Goal: Transaction & Acquisition: Subscribe to service/newsletter

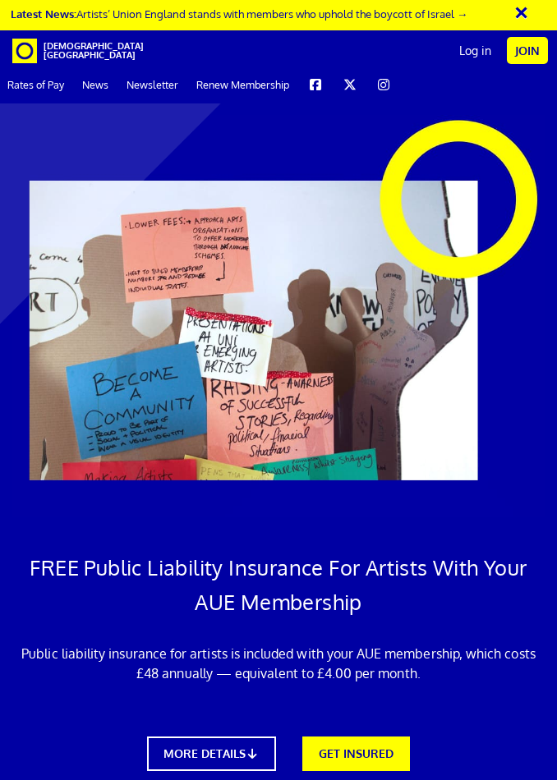
scroll to position [62, 0]
click at [361, 737] on link "GET INSURED" at bounding box center [356, 754] width 108 height 34
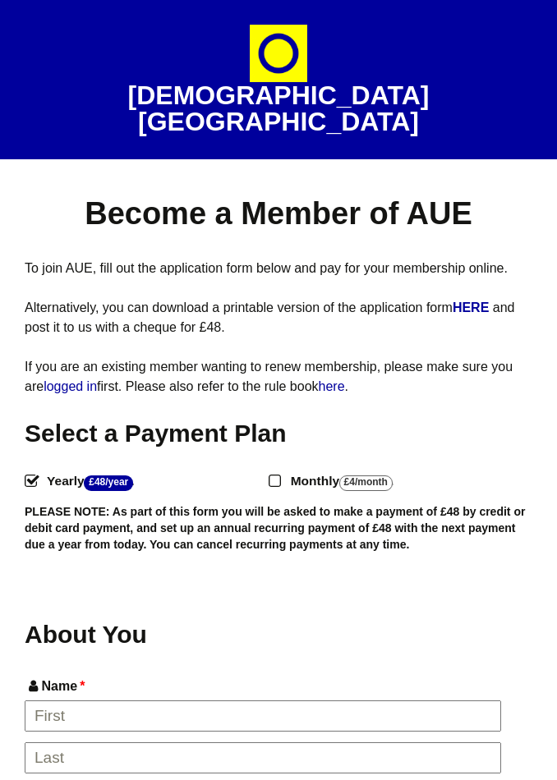
select select
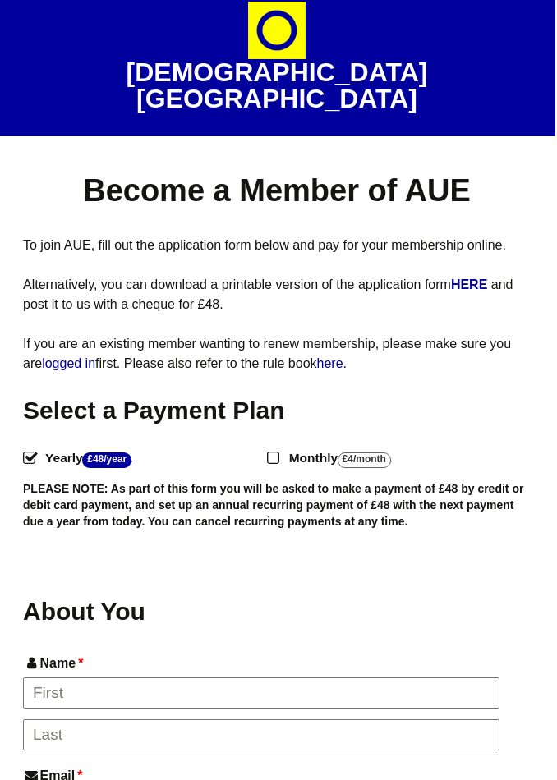
click at [275, 452] on input "Monthly - £4/Month ." at bounding box center [272, 457] width 11 height 11
radio input "true"
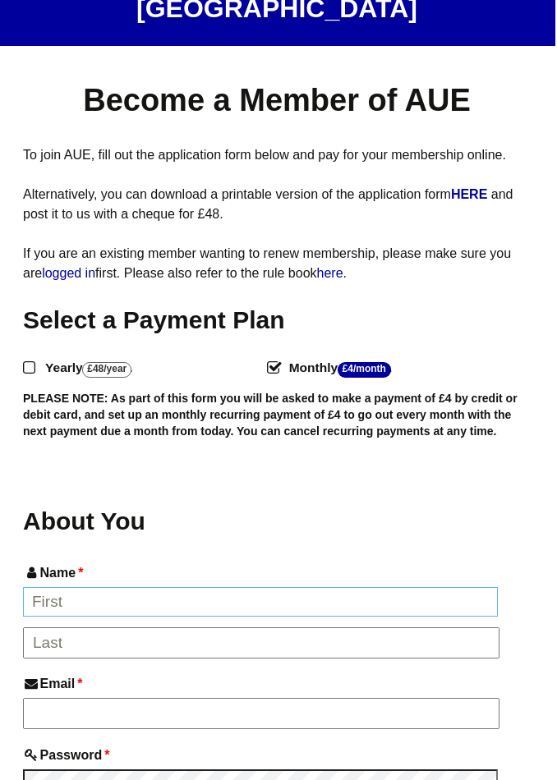
click at [259, 587] on input "Name *" at bounding box center [260, 602] width 475 height 30
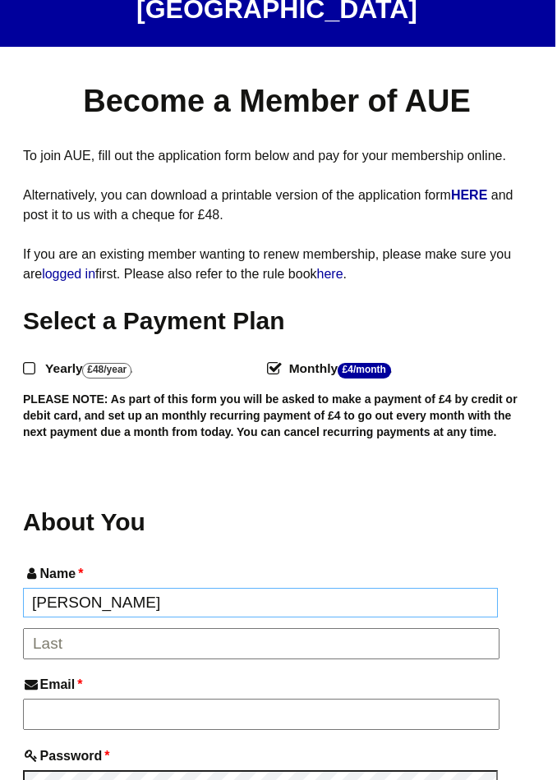
type input "[PERSON_NAME]"
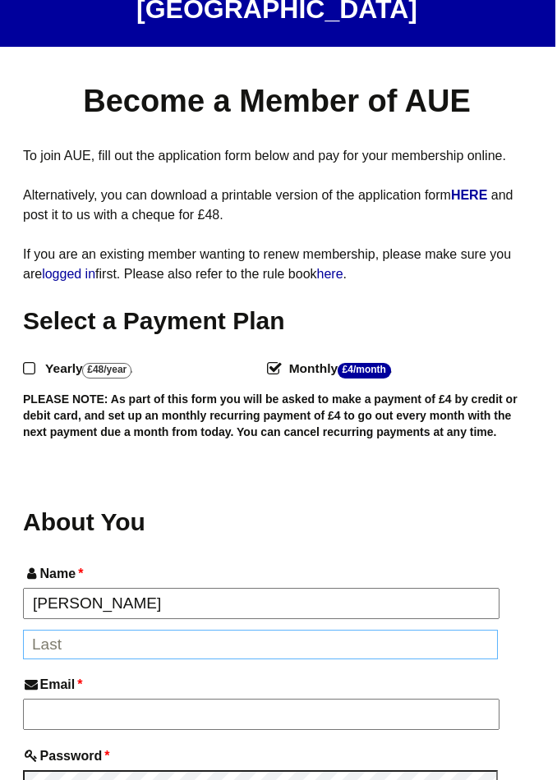
click at [227, 630] on input "*" at bounding box center [260, 645] width 475 height 30
type input "w"
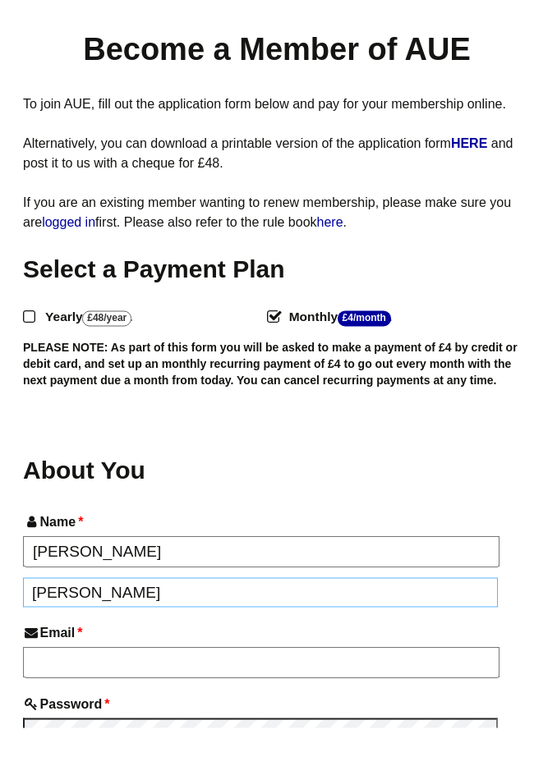
scroll to position [187, 2]
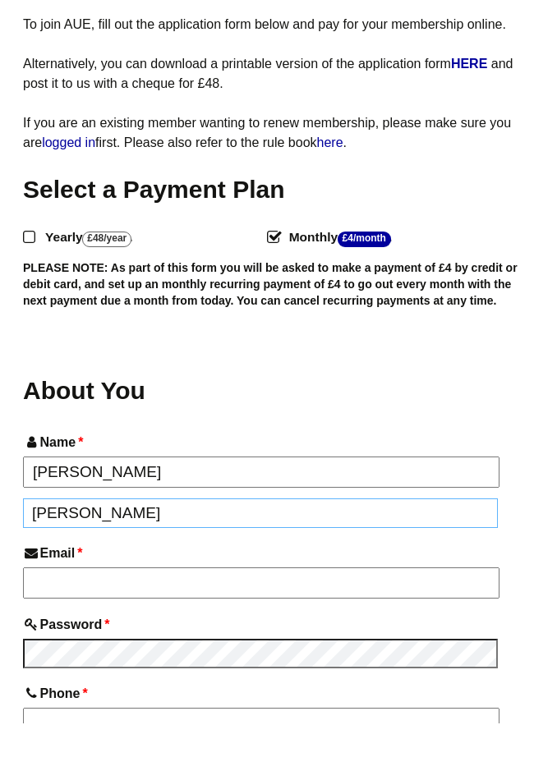
type input "[PERSON_NAME]"
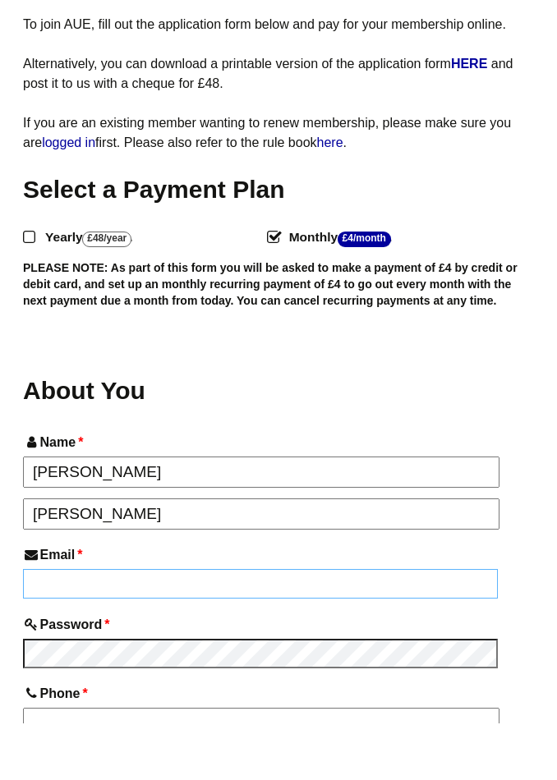
click at [237, 626] on input "Email *" at bounding box center [260, 641] width 475 height 30
type input "[EMAIL_ADDRESS][DOMAIN_NAME]"
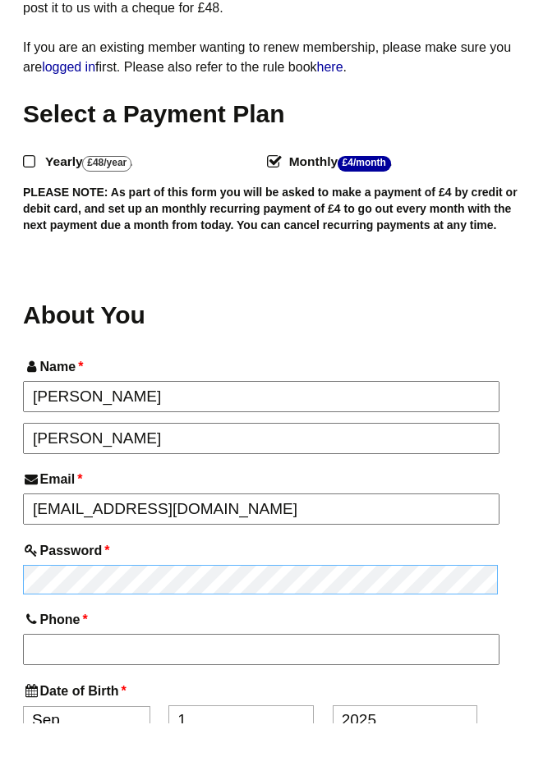
scroll to position [299, 2]
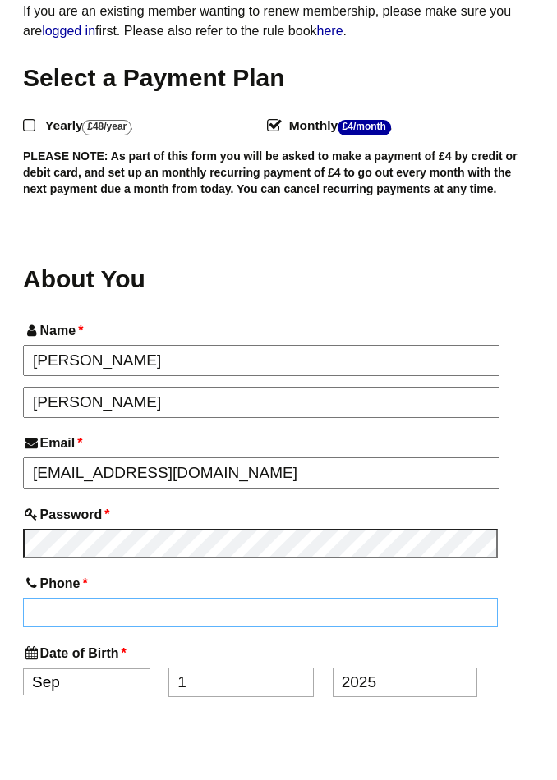
click at [251, 655] on input "Phone *" at bounding box center [260, 670] width 475 height 30
type input "07786328300"
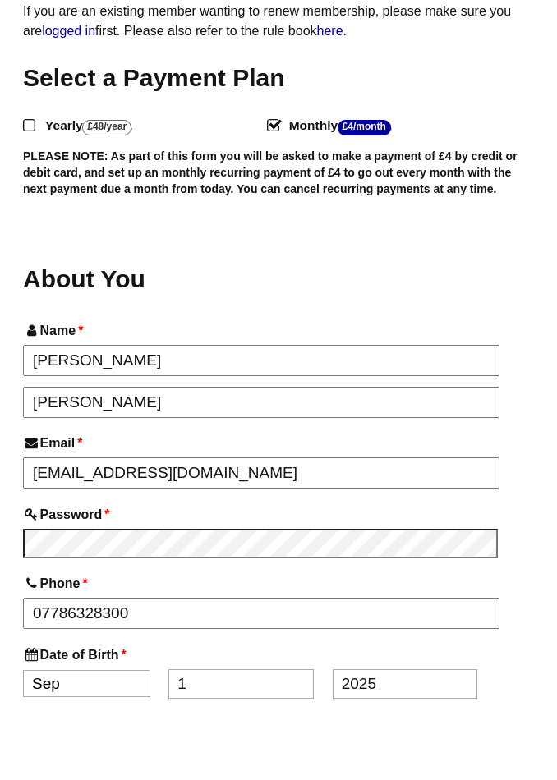
click at [113, 727] on select "Jan Feb Mar Apr May Jun Jul Aug Sep Oct Nov Dec" at bounding box center [86, 740] width 127 height 27
select select "11"
click at [216, 669] on input "1" at bounding box center [240, 684] width 145 height 30
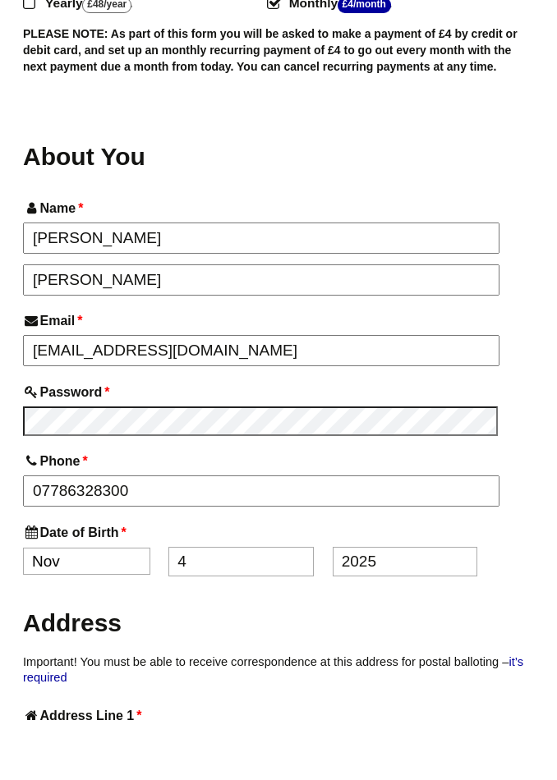
scroll to position [438, 2]
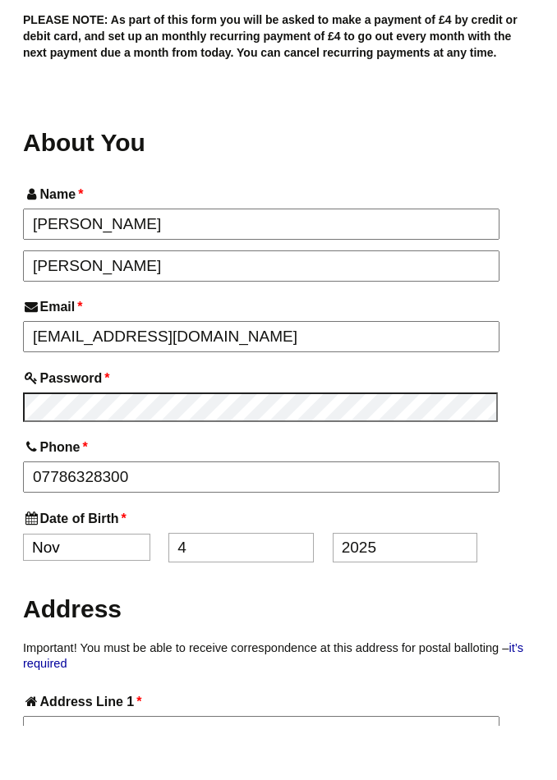
type input "4"
click at [379, 587] on input "2025" at bounding box center [405, 602] width 145 height 30
type input "2"
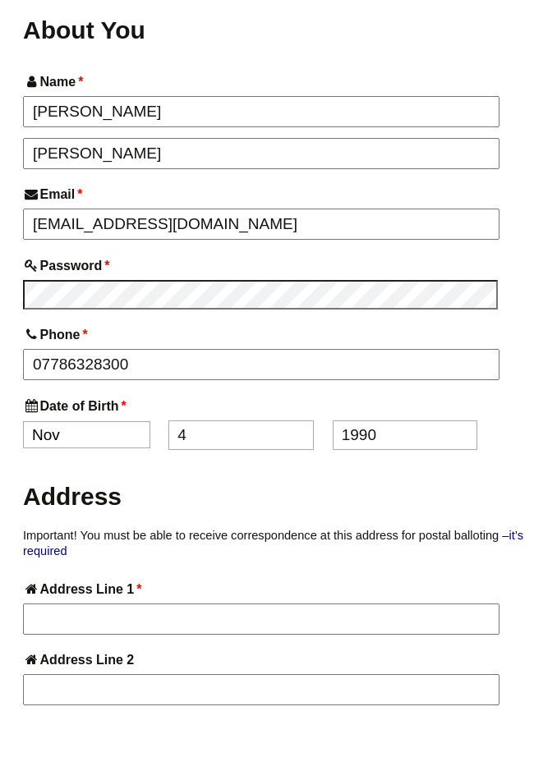
scroll to position [554, 2]
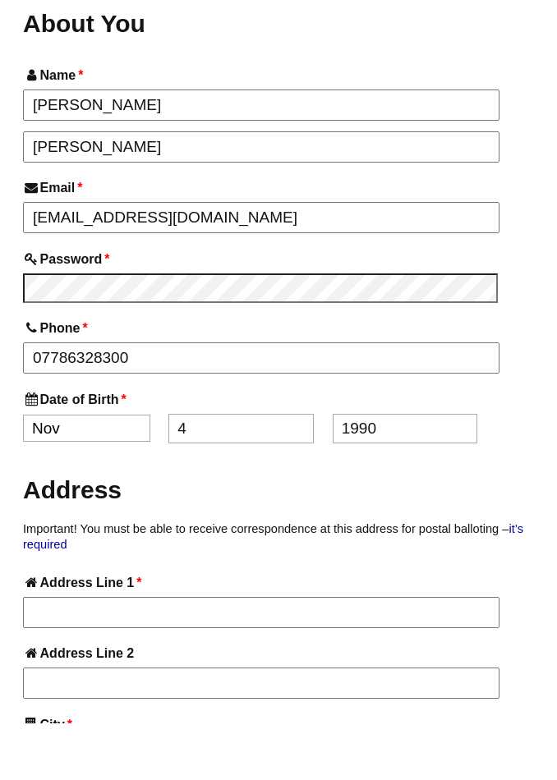
type input "1990"
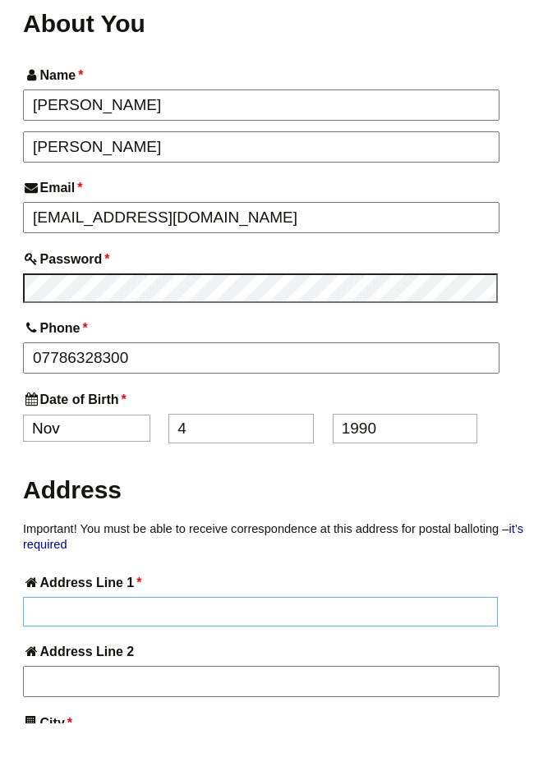
click at [252, 654] on input "Address Line 1 *" at bounding box center [260, 669] width 475 height 30
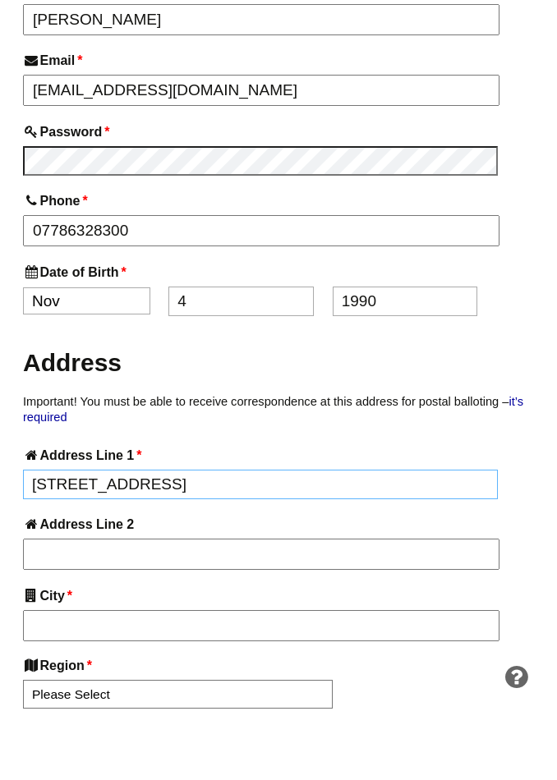
scroll to position [694, 2]
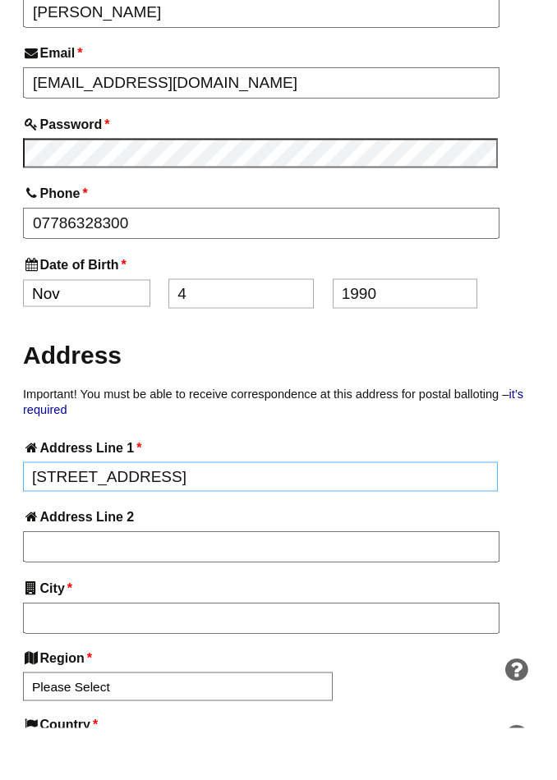
type input "12 Garden Street"
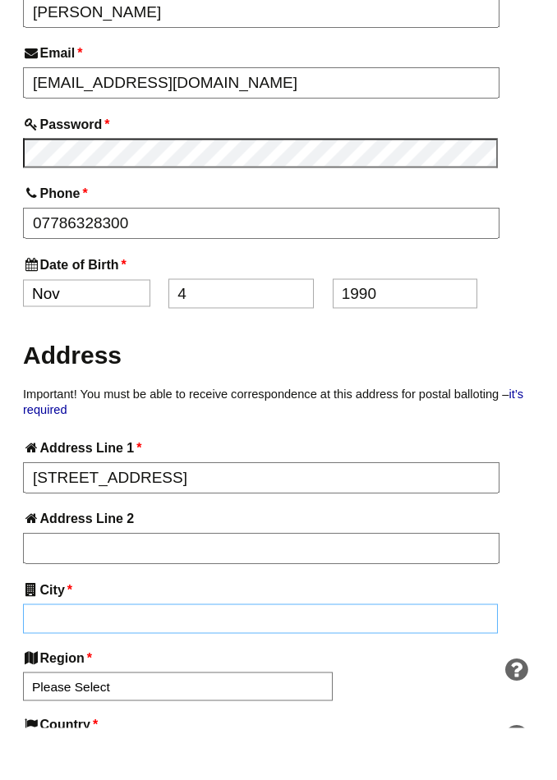
click at [149, 656] on input "City *" at bounding box center [260, 671] width 475 height 30
type input "t"
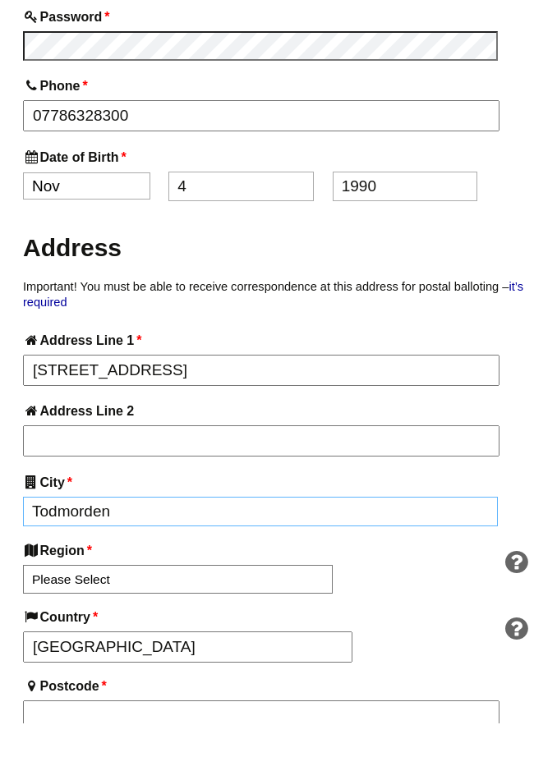
scroll to position [826, 2]
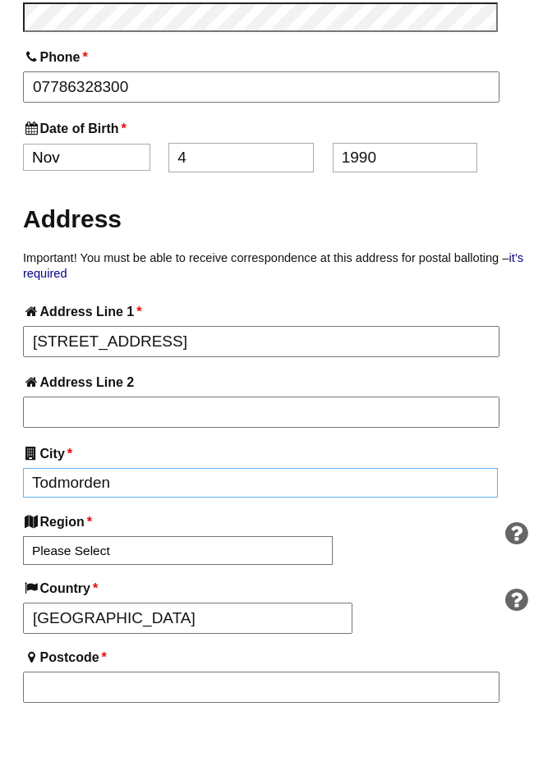
type input "Todmorden"
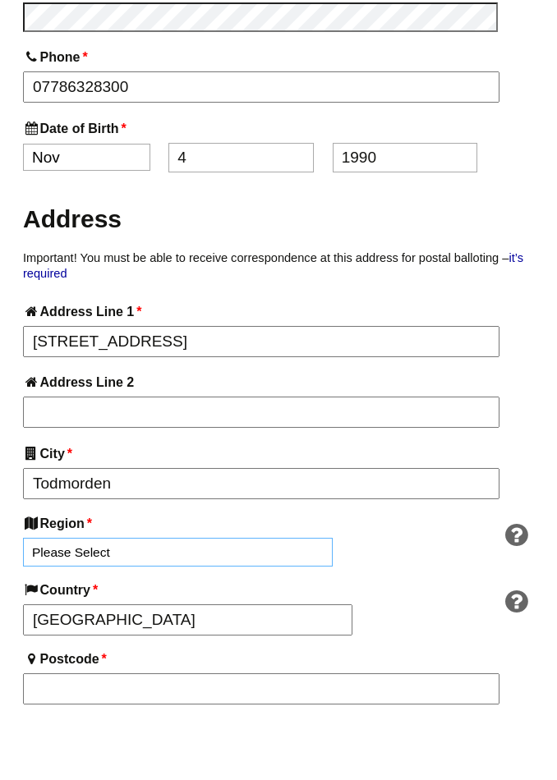
click at [131, 594] on select "Please Select South East England London North West England East of England West…" at bounding box center [178, 608] width 310 height 29
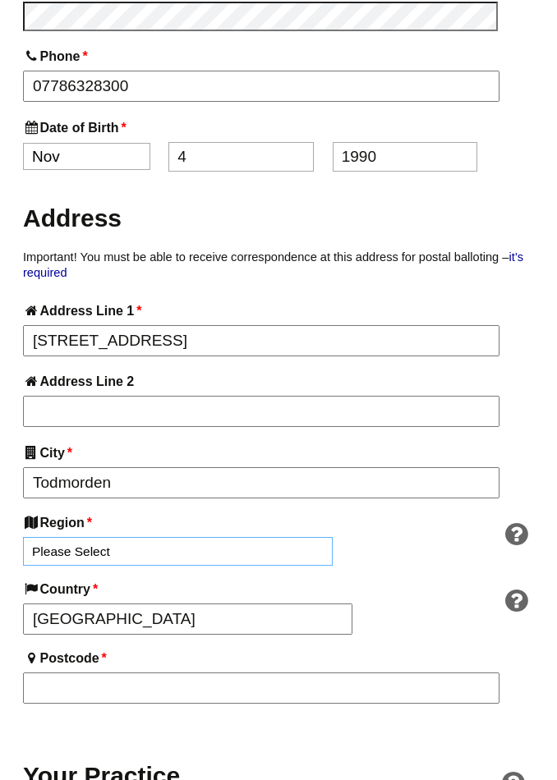
select select "Yorkshire and the Humber"
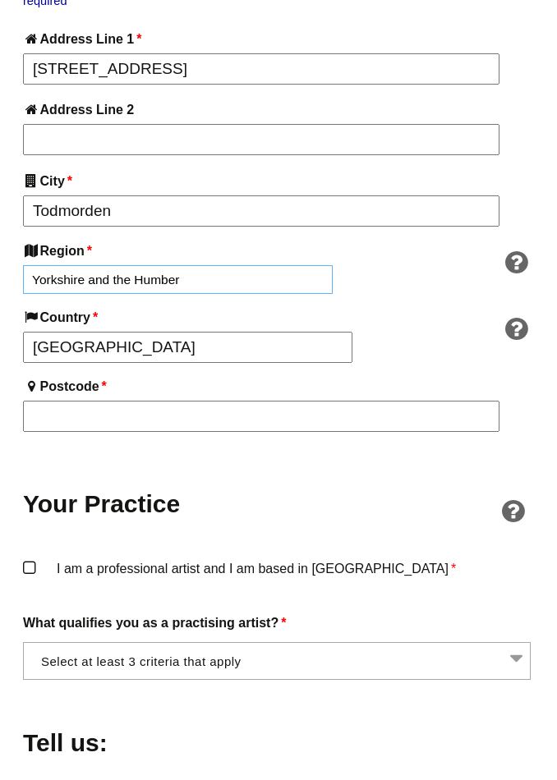
scroll to position [1154, 2]
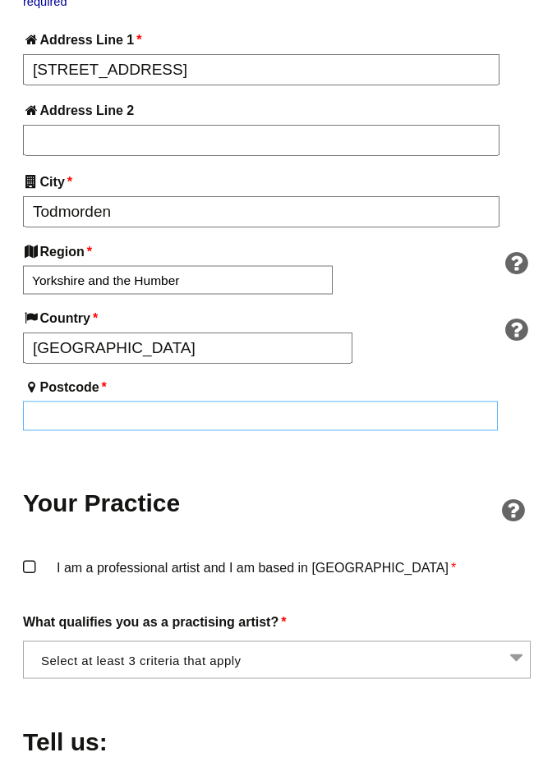
click at [278, 402] on input "Postcode *" at bounding box center [260, 417] width 475 height 30
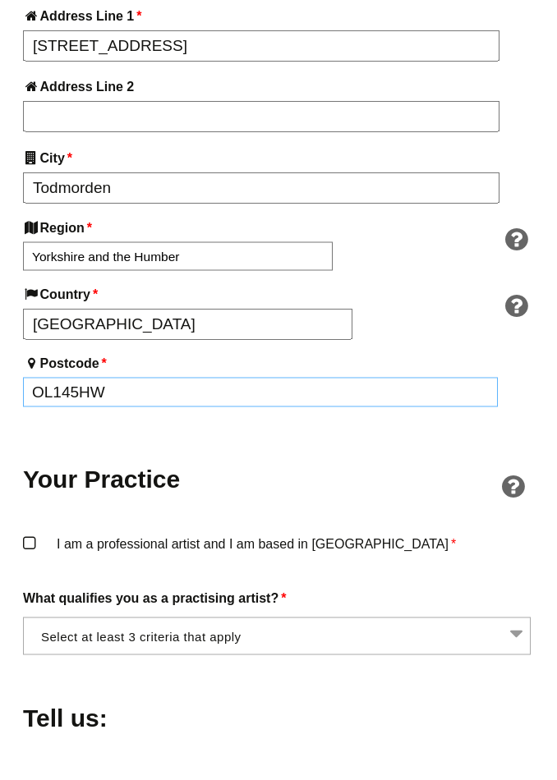
scroll to position [1170, 2]
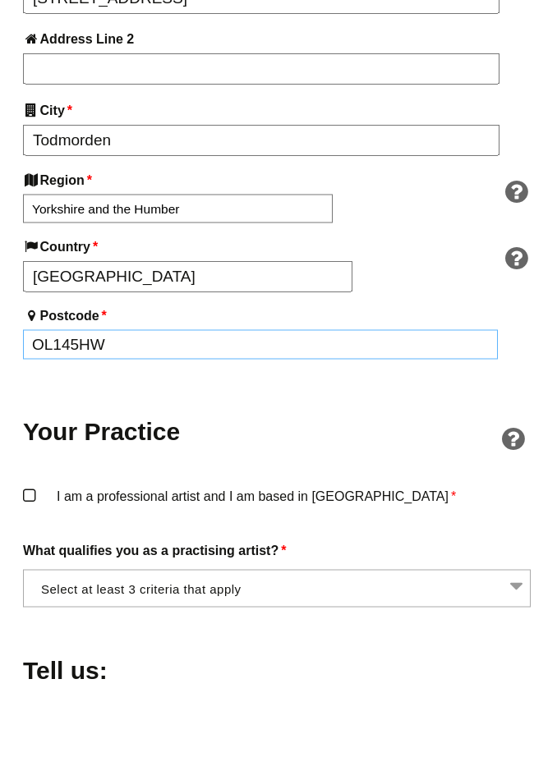
type input "OL145HW"
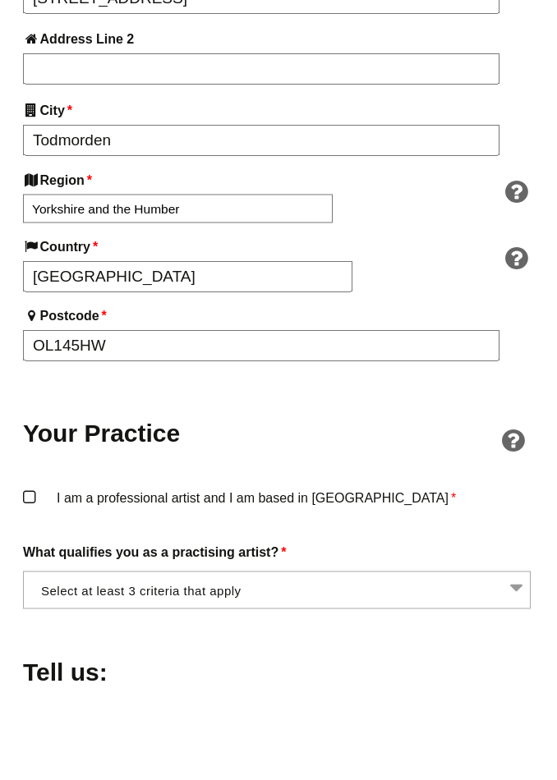
click at [329, 543] on label "I am a professional artist and I am based in England *" at bounding box center [277, 554] width 508 height 22
click at [0, 0] on input "I am a professional artist and I am based in England *" at bounding box center [0, 0] width 0 height 0
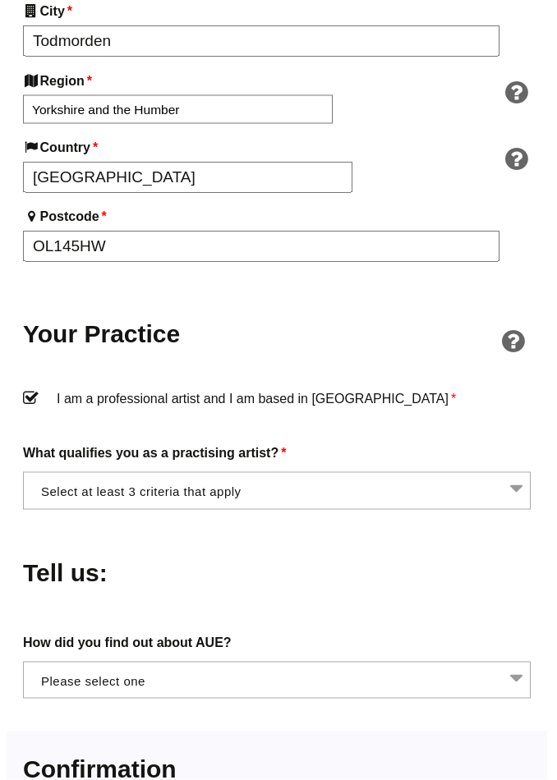
scroll to position [1326, 2]
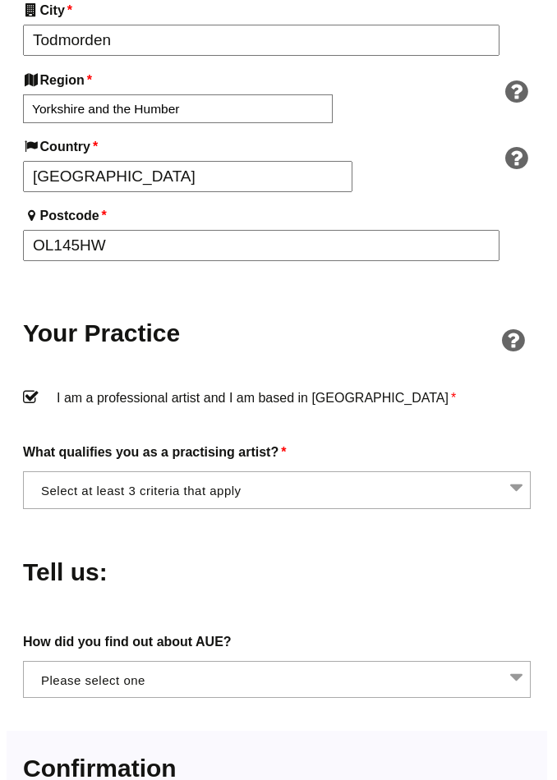
click at [338, 471] on span at bounding box center [277, 489] width 508 height 37
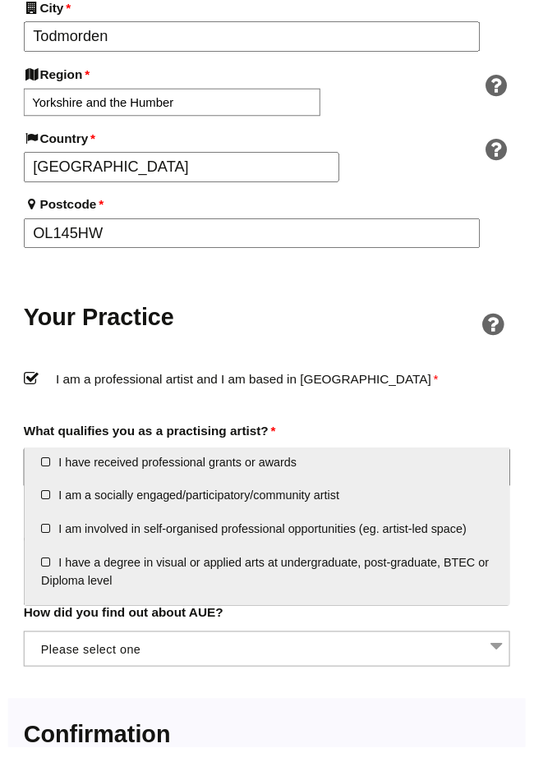
scroll to position [41, 0]
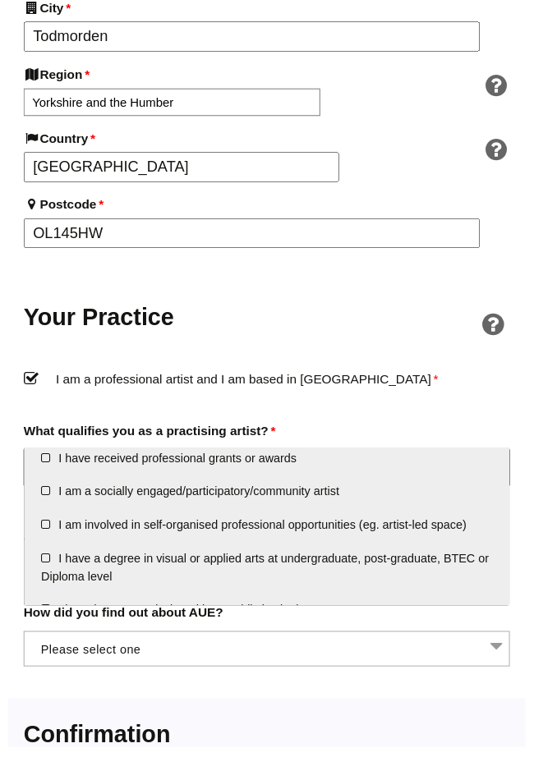
click at [327, 523] on li "I am a socially engaged/participatory/community artist" at bounding box center [278, 514] width 506 height 35
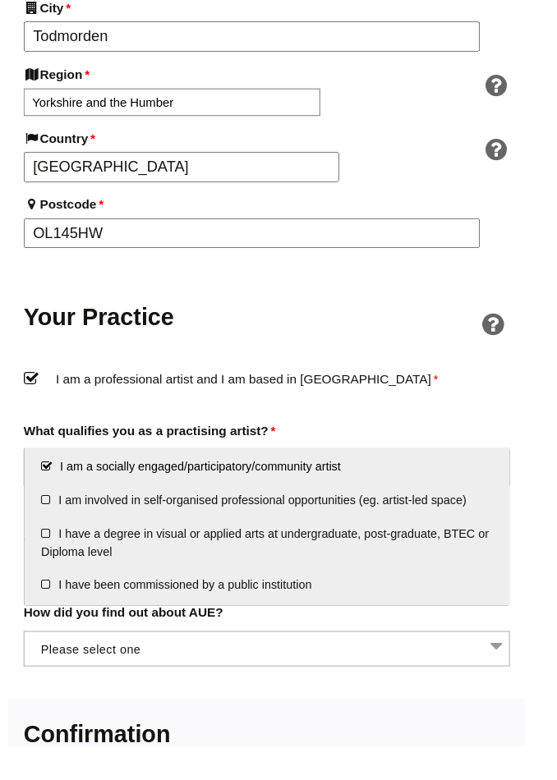
scroll to position [65, 0]
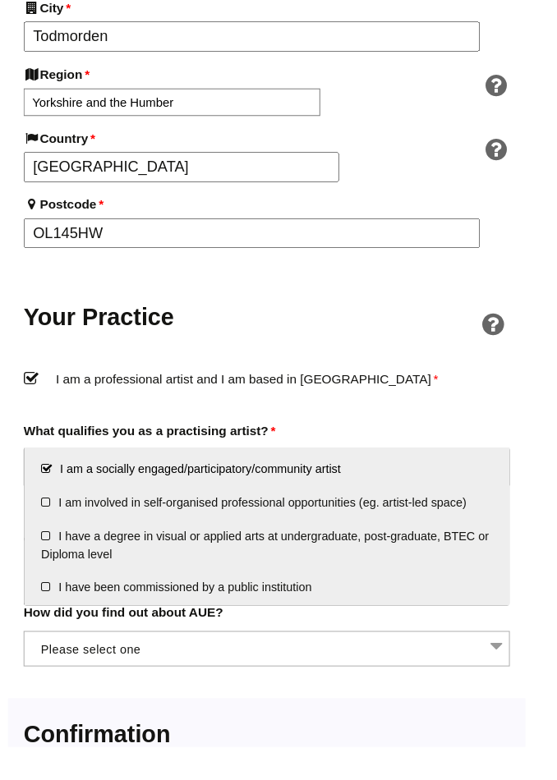
click at [334, 561] on li "I have a degree in visual or applied arts at undergraduate, post-graduate, BTEC…" at bounding box center [278, 569] width 506 height 53
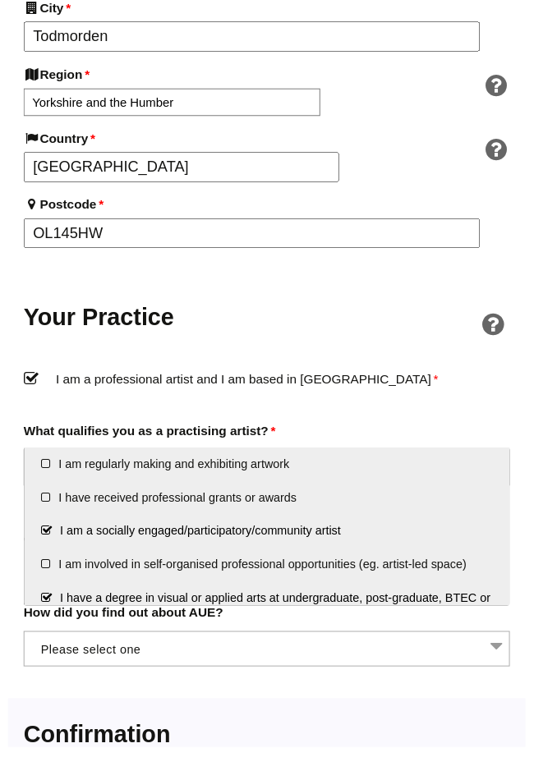
scroll to position [0, 0]
click at [284, 501] on li "I am regularly making and exhibiting artwork" at bounding box center [278, 485] width 506 height 35
select select "regularly_making_and_exhibiting_artwork"
click at [292, 533] on li "I have received professional grants or awards" at bounding box center [278, 521] width 506 height 35
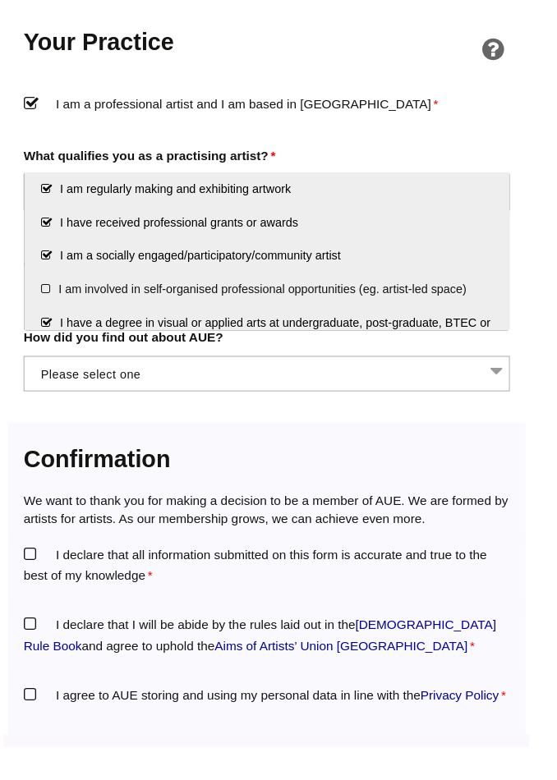
scroll to position [1626, 0]
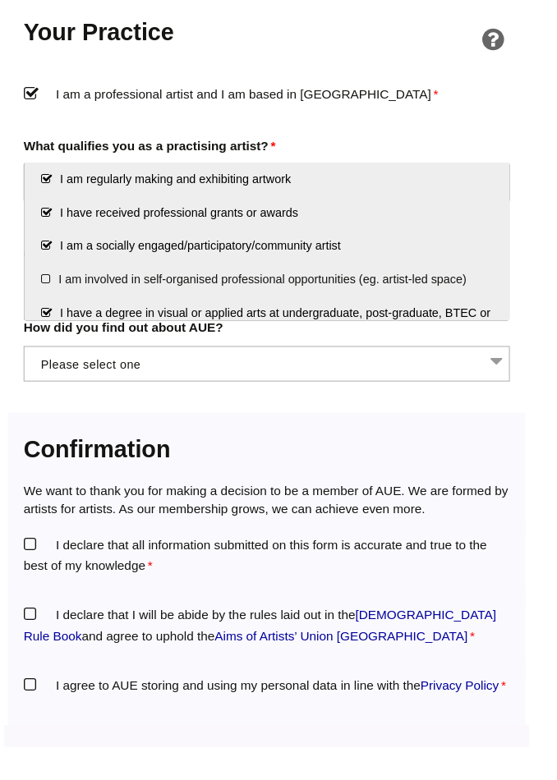
click at [341, 558] on label "I declare that all information submitted on this form is accurate and true to t…" at bounding box center [279, 580] width 508 height 44
click at [0, 0] on input "I declare that all information submitted on this form is accurate and true to t…" at bounding box center [0, 0] width 0 height 0
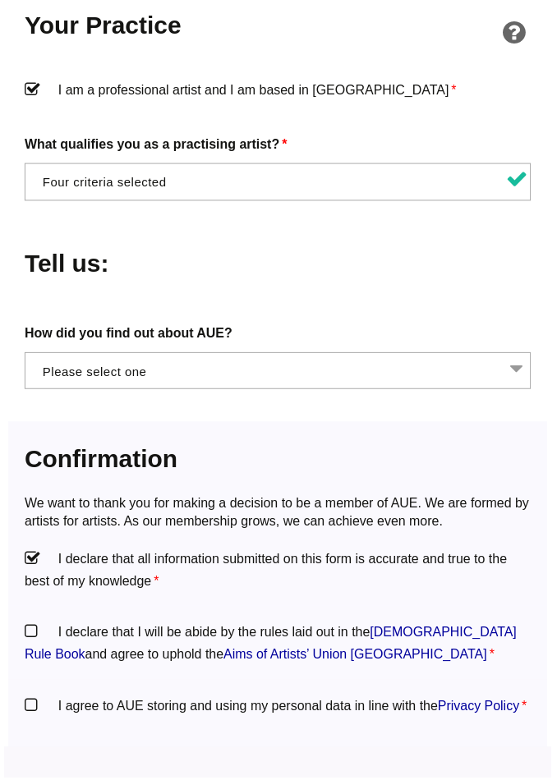
scroll to position [1723, 0]
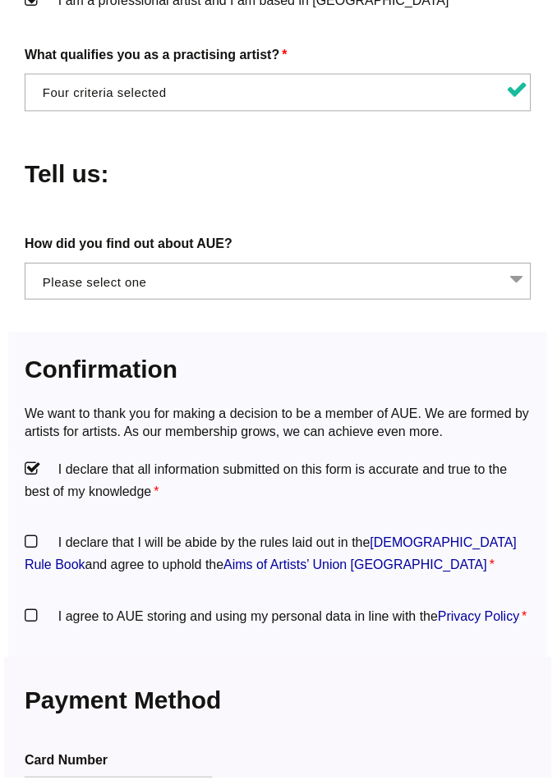
click at [244, 559] on link "Aims of Artists’ Union England" at bounding box center [356, 566] width 264 height 14
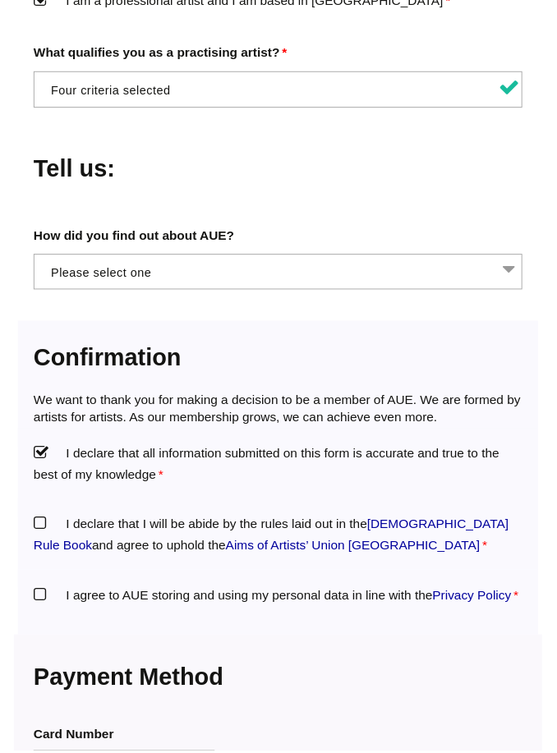
scroll to position [1724, 0]
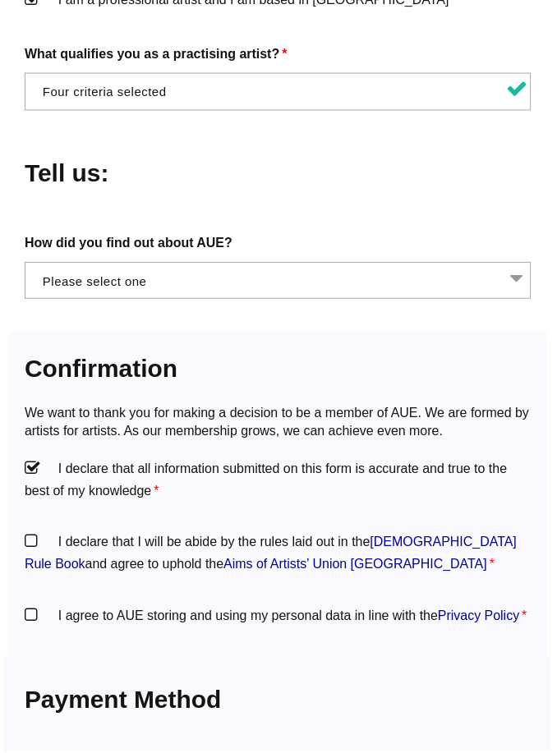
click at [28, 532] on label "I declare that I will be abide by the rules laid out in the Artists' Union Engl…" at bounding box center [279, 554] width 508 height 44
click at [0, 0] on input "I declare that I will be abide by the rules laid out in the Artists' Union Engl…" at bounding box center [0, 0] width 0 height 0
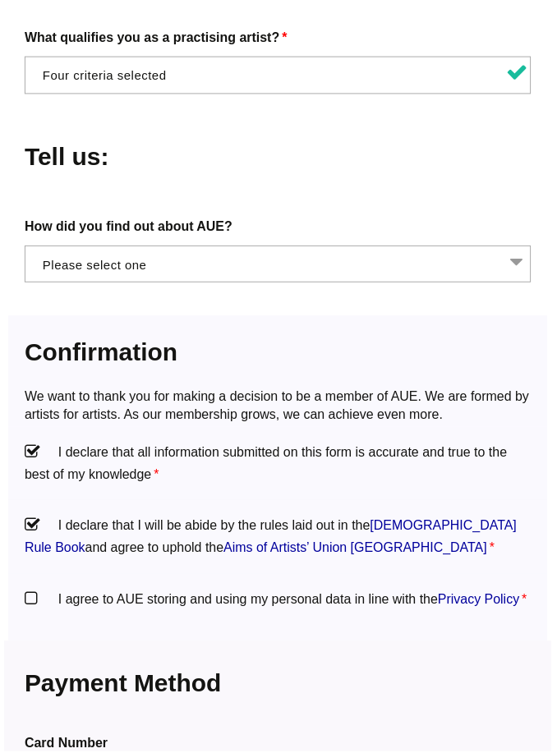
click at [26, 590] on label "I agree to AUE storing and using my personal data in line with the Privacy Poli…" at bounding box center [279, 601] width 508 height 22
click at [0, 0] on input "I agree to AUE storing and using my personal data in line with the Privacy Poli…" at bounding box center [0, 0] width 0 height 0
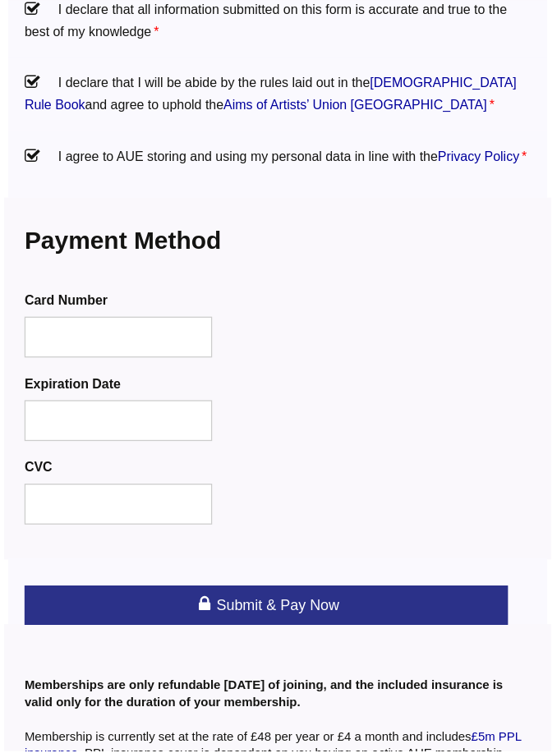
scroll to position [2184, 0]
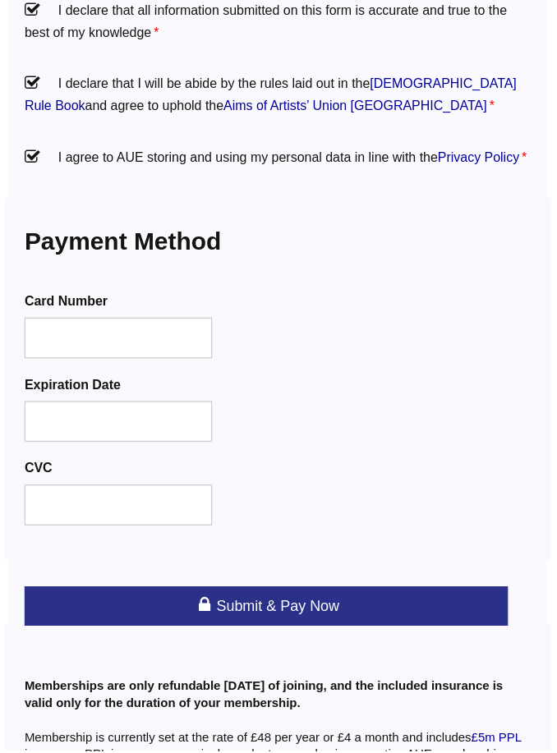
click at [177, 319] on div at bounding box center [119, 339] width 189 height 41
click at [116, 330] on div at bounding box center [119, 339] width 189 height 41
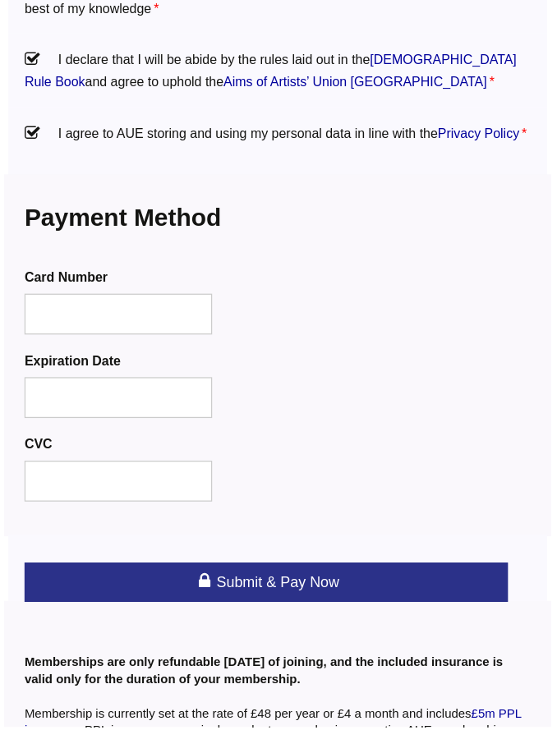
scroll to position [2247, 0]
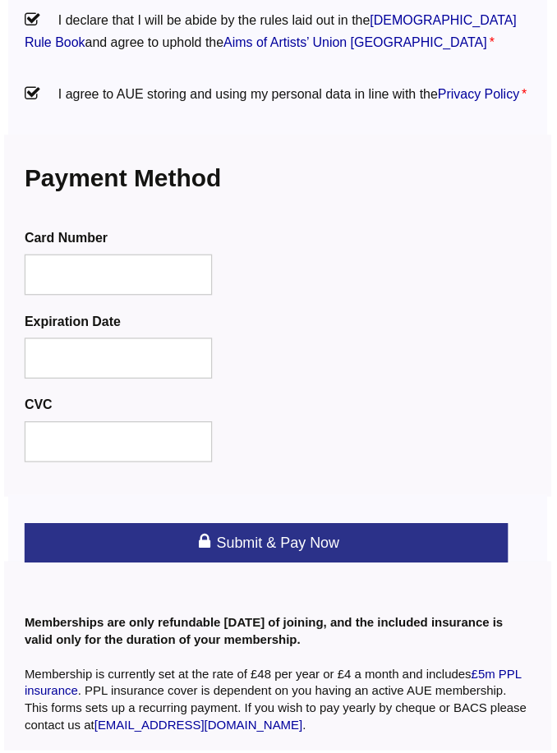
click at [338, 527] on link "Submit & Pay Now" at bounding box center [267, 544] width 485 height 39
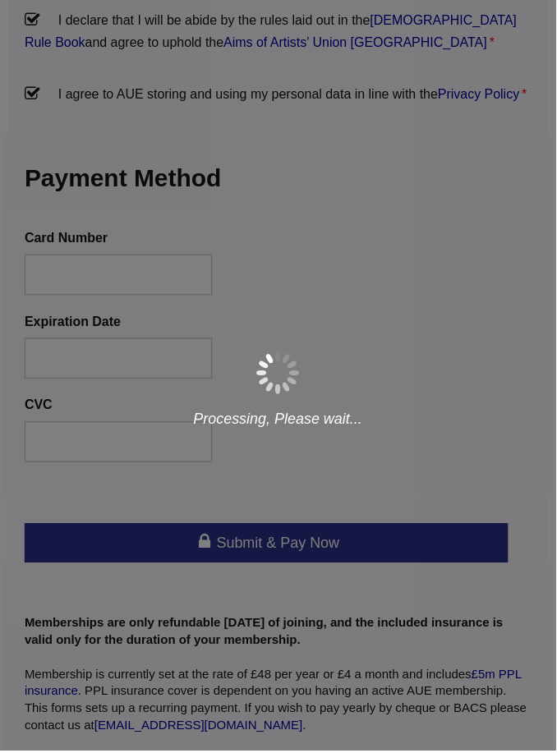
scroll to position [2191, 0]
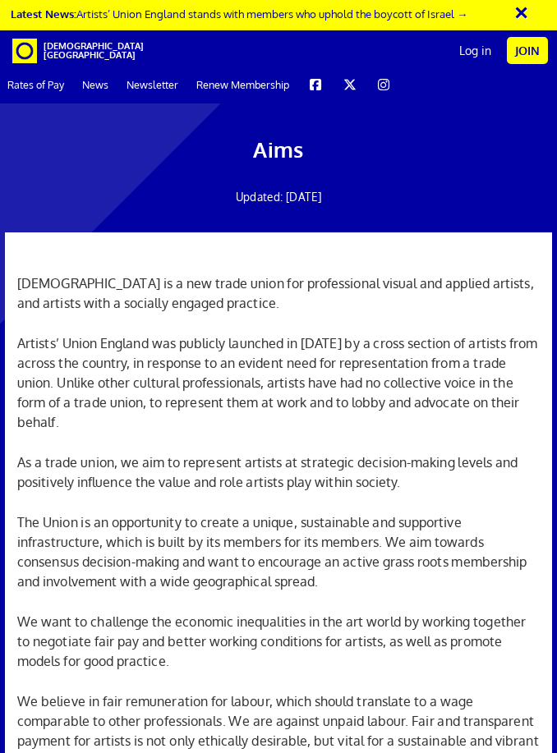
scroll to position [0, 14]
click at [159, 85] on link "Newsletter" at bounding box center [152, 84] width 67 height 37
click at [42, 89] on link "Rates of Pay" at bounding box center [35, 84] width 71 height 37
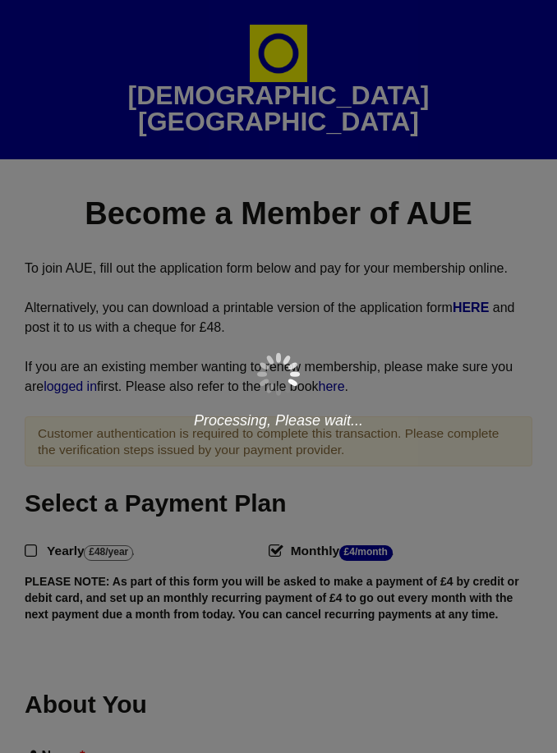
select select
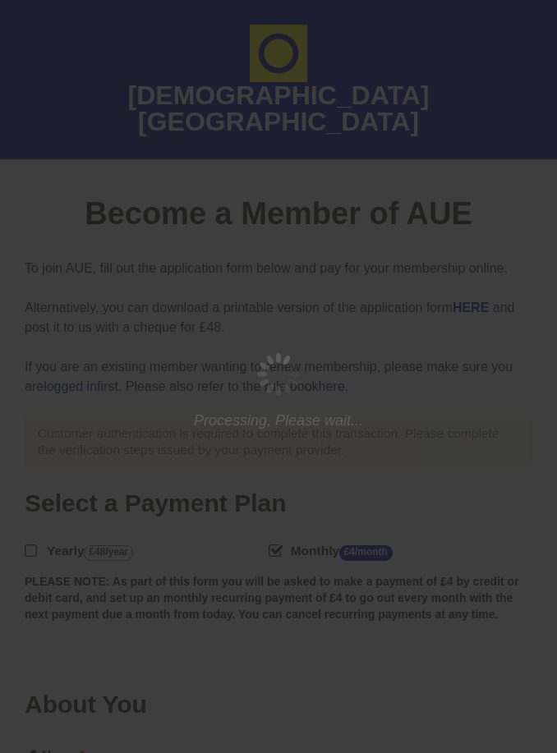
type input "lauraweaver3820"
click at [0, 0] on input "Log In" at bounding box center [0, 0] width 0 height 0
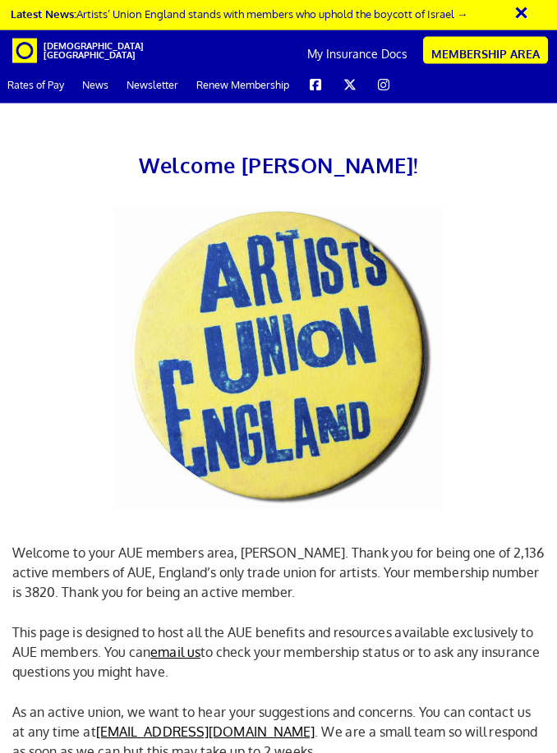
scroll to position [586, 0]
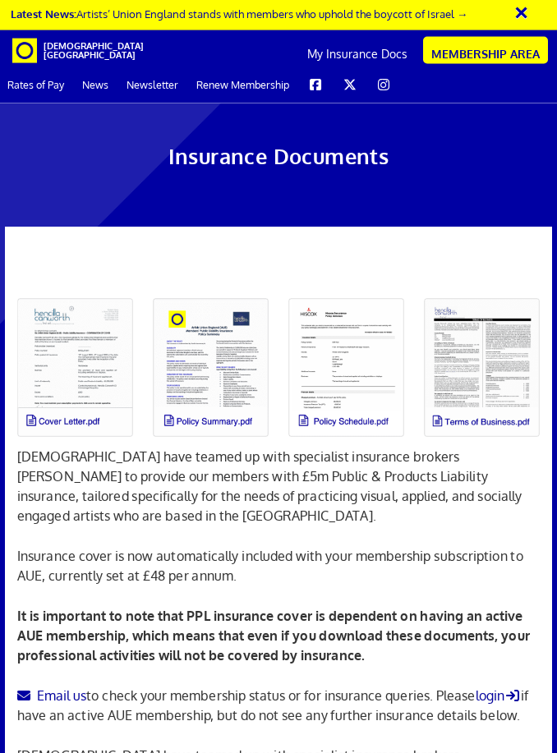
scroll to position [18, 0]
click at [90, 343] on link at bounding box center [75, 367] width 136 height 159
click at [77, 377] on link at bounding box center [75, 367] width 136 height 159
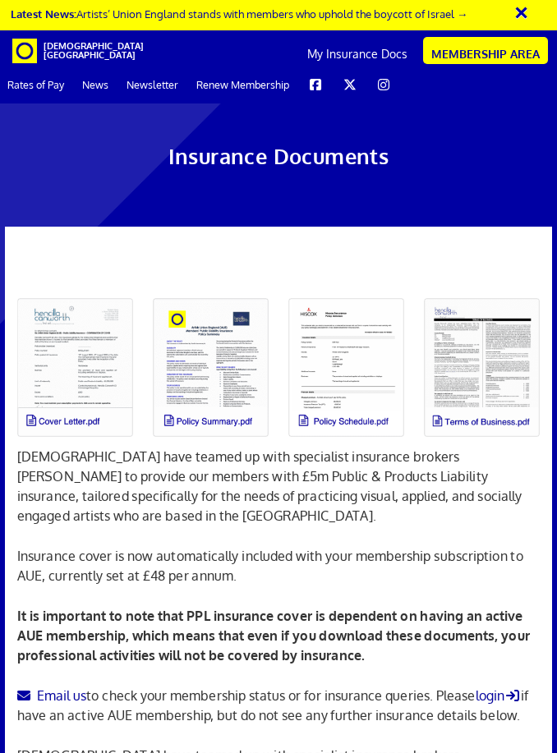
click at [237, 356] on link at bounding box center [211, 367] width 136 height 159
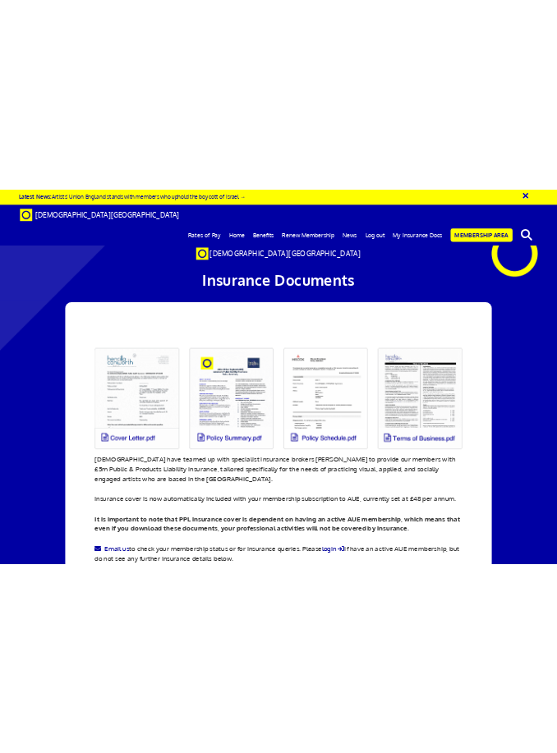
scroll to position [18, 0]
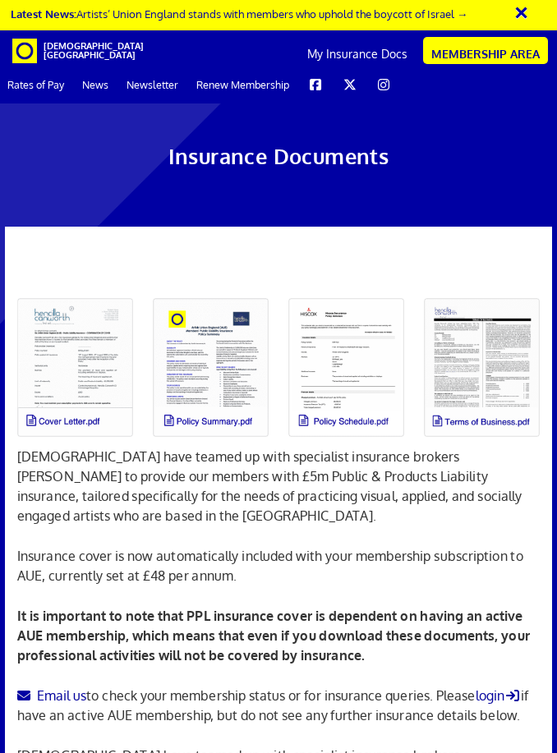
click at [355, 370] on link at bounding box center [346, 367] width 136 height 159
click at [475, 356] on link at bounding box center [482, 367] width 136 height 159
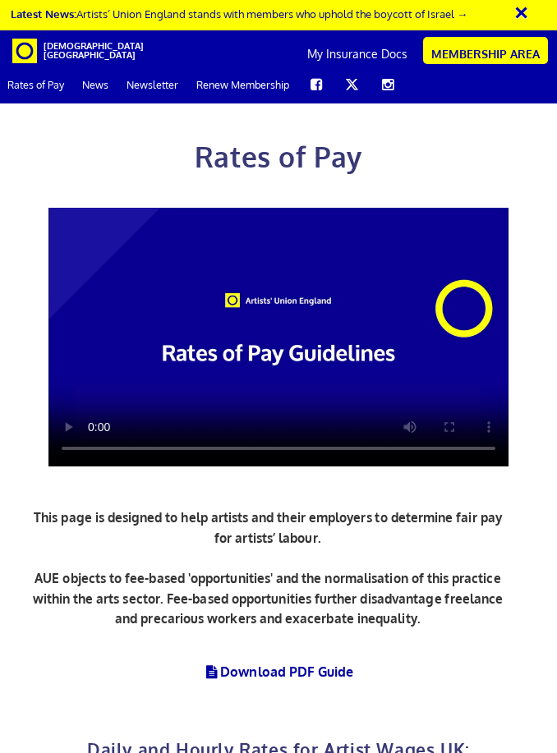
scroll to position [84, 0]
click at [279, 241] on video at bounding box center [278, 337] width 460 height 259
click at [287, 241] on video at bounding box center [278, 337] width 460 height 259
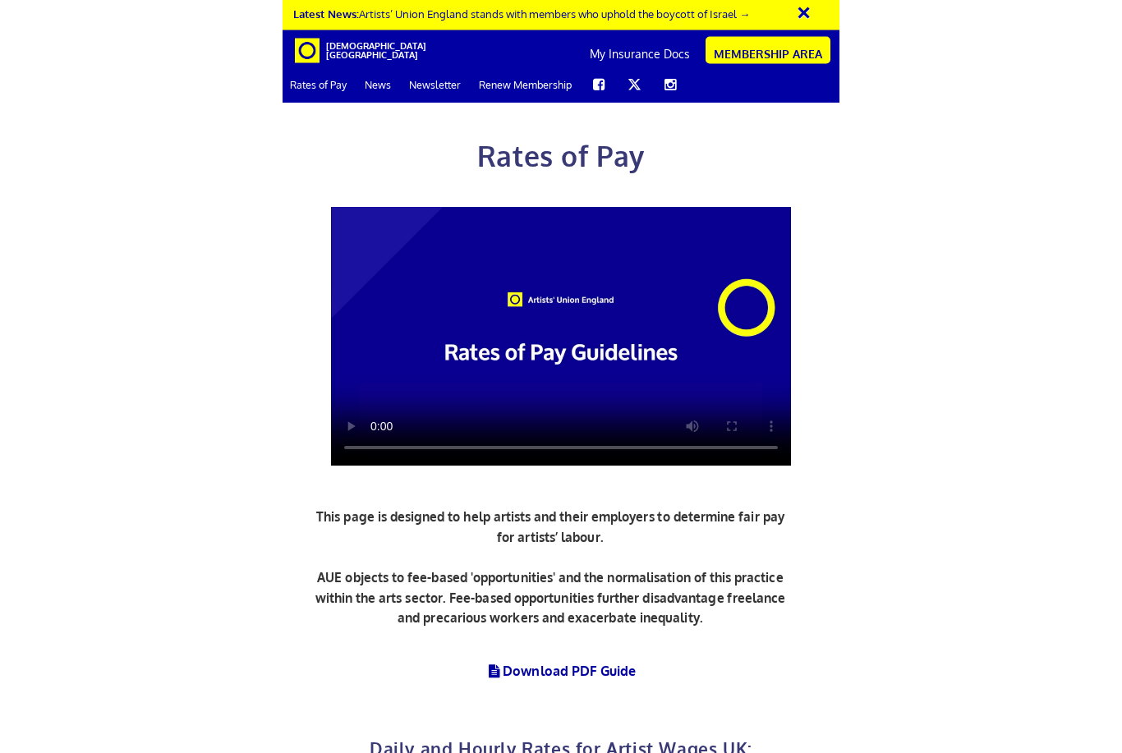
scroll to position [0, 0]
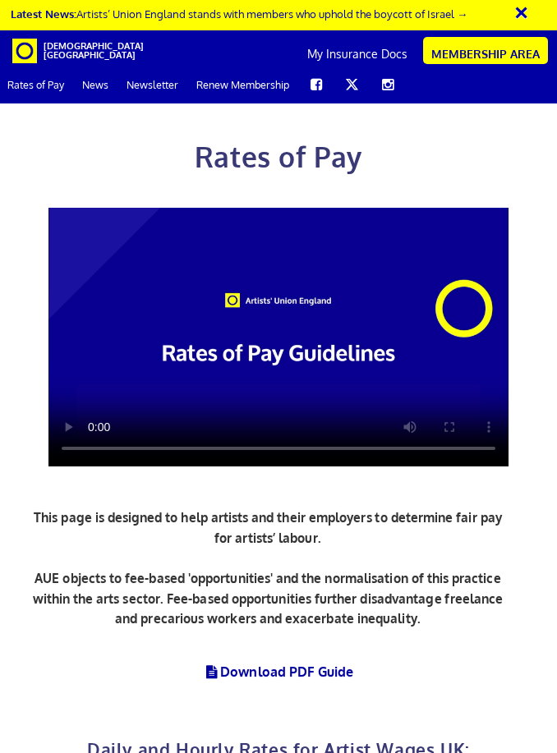
click at [298, 320] on video at bounding box center [278, 337] width 460 height 259
click at [294, 316] on video at bounding box center [278, 337] width 460 height 259
